Goal: Task Accomplishment & Management: Manage account settings

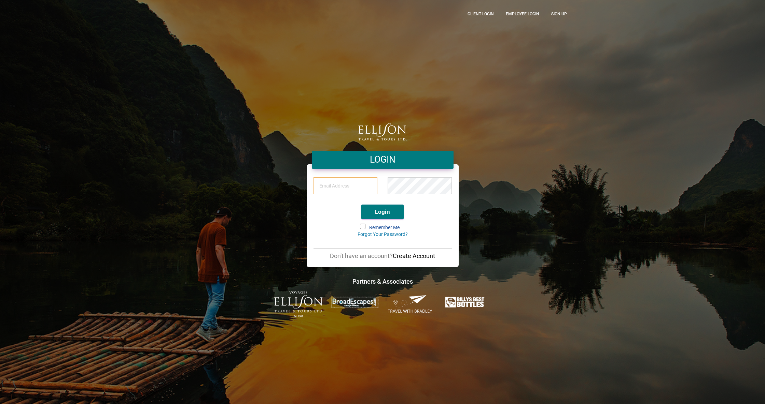
click at [326, 193] on input "email" at bounding box center [345, 185] width 64 height 17
type input "[PERSON_NAME][EMAIL_ADDRESS][DOMAIN_NAME]"
click at [333, 193] on div "[PERSON_NAME][EMAIL_ADDRESS][DOMAIN_NAME]" at bounding box center [382, 188] width 148 height 24
click at [391, 216] on button "Login" at bounding box center [382, 212] width 42 height 15
click at [334, 183] on input "email" at bounding box center [345, 185] width 64 height 17
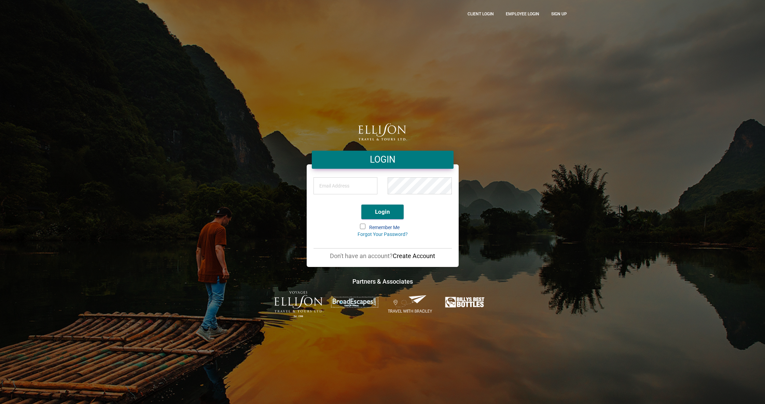
type input "[PERSON_NAME][EMAIL_ADDRESS][DOMAIN_NAME]"
click at [344, 186] on div "[PERSON_NAME][EMAIL_ADDRESS][DOMAIN_NAME]" at bounding box center [382, 188] width 148 height 24
click at [383, 212] on button "Login" at bounding box center [382, 212] width 42 height 15
